Goal: Information Seeking & Learning: Learn about a topic

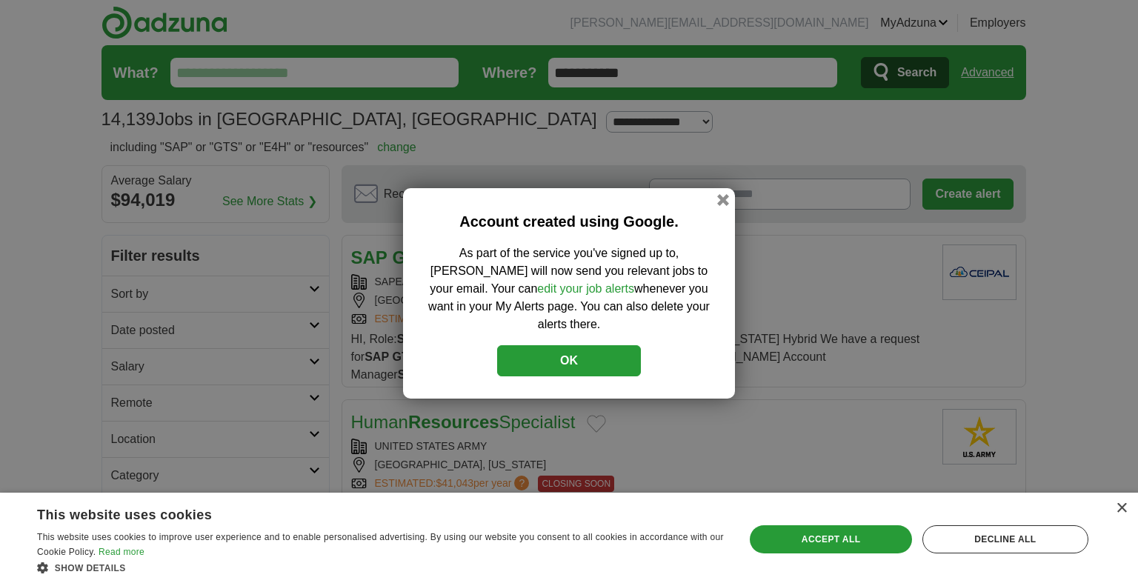
click at [603, 346] on button "OK" at bounding box center [569, 360] width 144 height 31
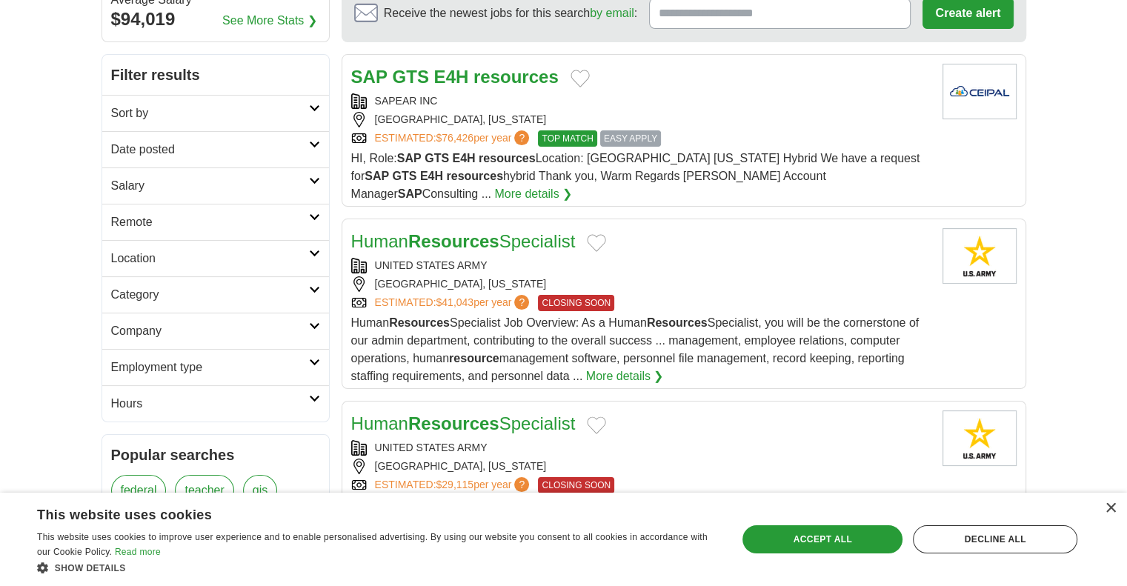
scroll to position [184, 0]
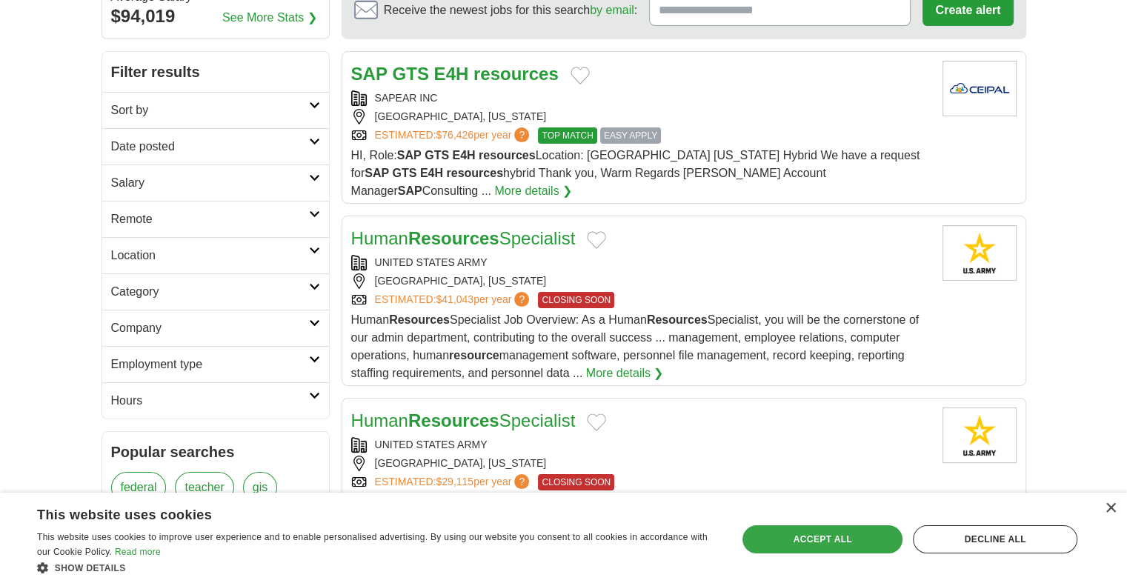
click at [826, 526] on div "Accept all" at bounding box center [823, 539] width 160 height 28
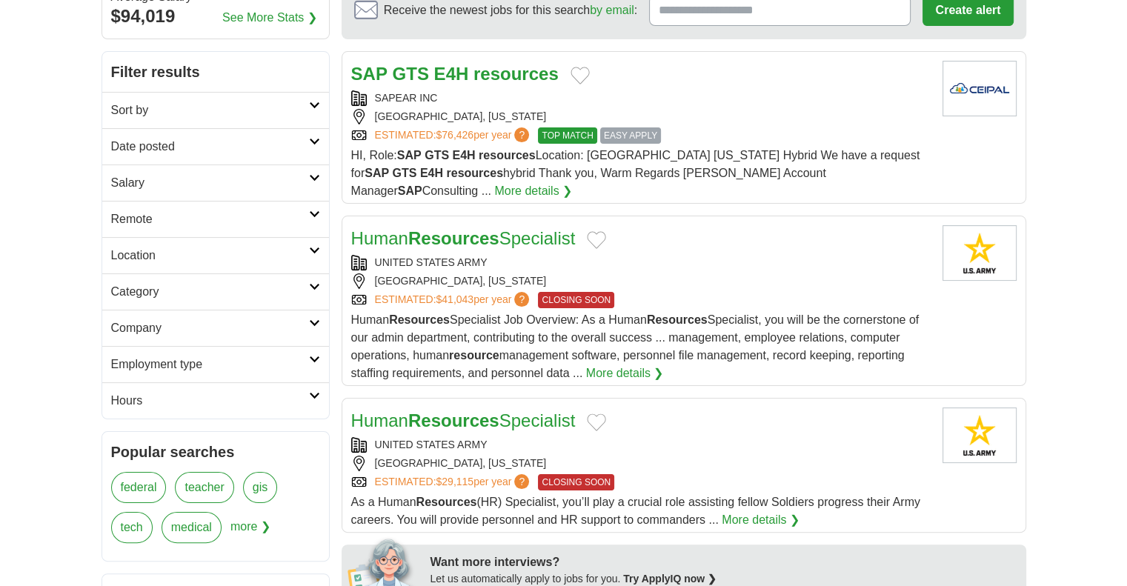
scroll to position [0, 0]
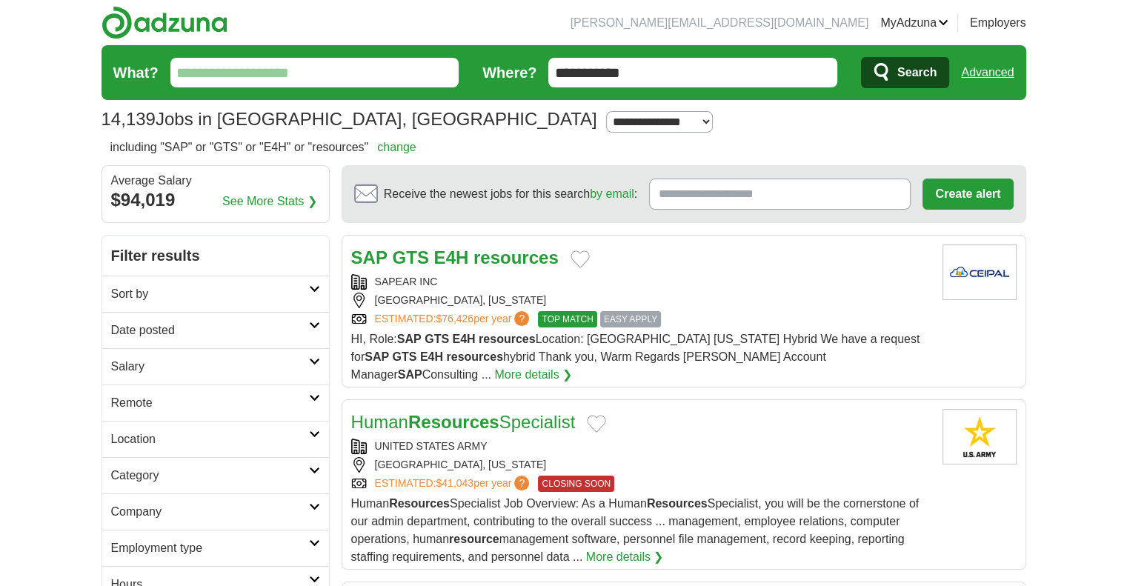
click at [350, 81] on input "What?" at bounding box center [314, 73] width 289 height 30
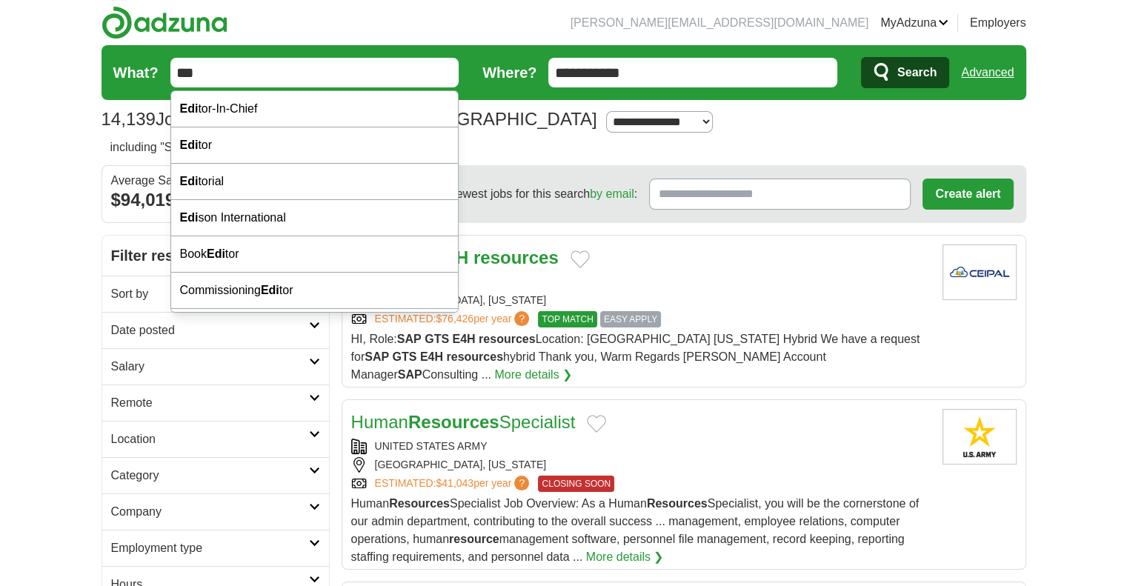
type input "***"
click at [861, 57] on button "Search" at bounding box center [905, 72] width 88 height 31
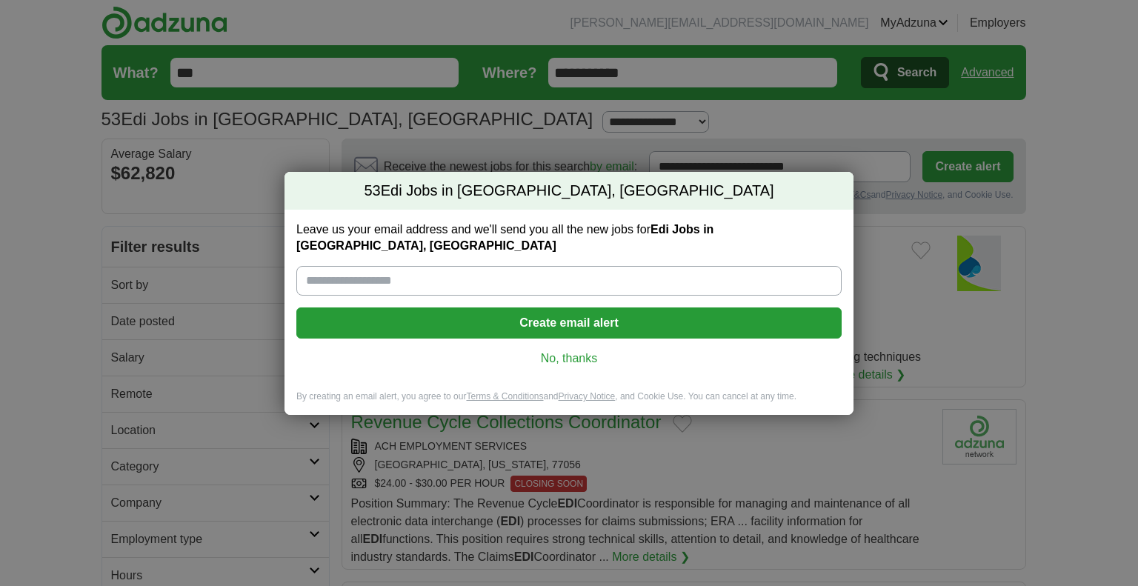
click at [557, 351] on link "No, thanks" at bounding box center [569, 359] width 522 height 16
